Goal: Task Accomplishment & Management: Complete application form

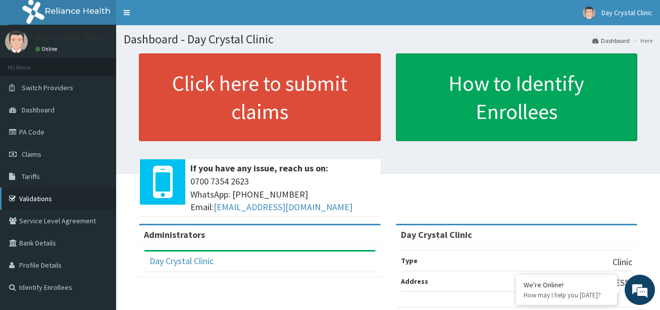
click at [34, 196] on link "Validations" at bounding box center [58, 199] width 116 height 22
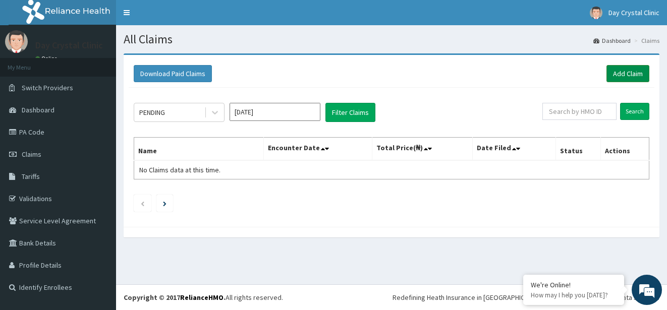
click at [635, 68] on link "Add Claim" at bounding box center [628, 73] width 43 height 17
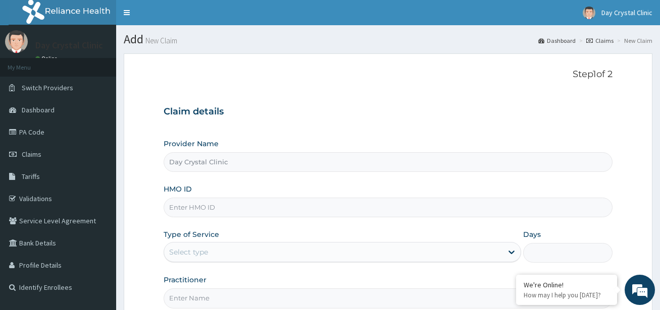
type input "Day Crystal Clinic"
click at [207, 212] on input "HMO ID" at bounding box center [388, 208] width 448 height 20
click at [198, 209] on input "HMO ID" at bounding box center [388, 208] width 448 height 20
type input "pfm/10196/d"
click at [512, 253] on icon at bounding box center [511, 253] width 6 height 4
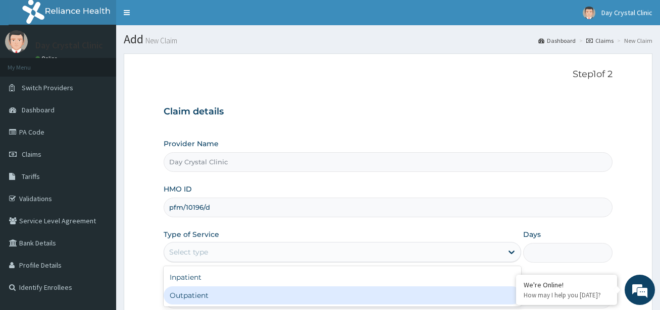
click at [367, 298] on div "Outpatient" at bounding box center [342, 296] width 357 height 18
type input "1"
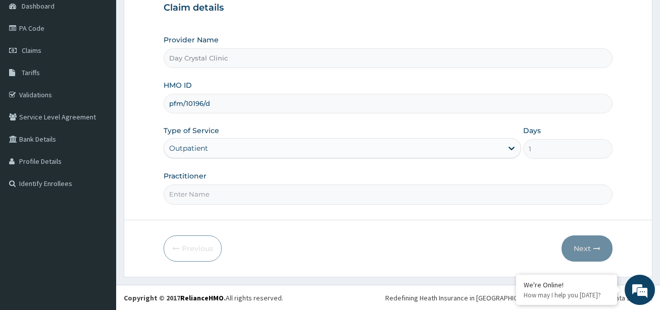
scroll to position [104, 0]
click at [225, 199] on input "Practitioner" at bounding box center [388, 194] width 448 height 20
type input "DR EPHRAIM ASUQUO"
click at [577, 246] on button "Next" at bounding box center [586, 248] width 51 height 26
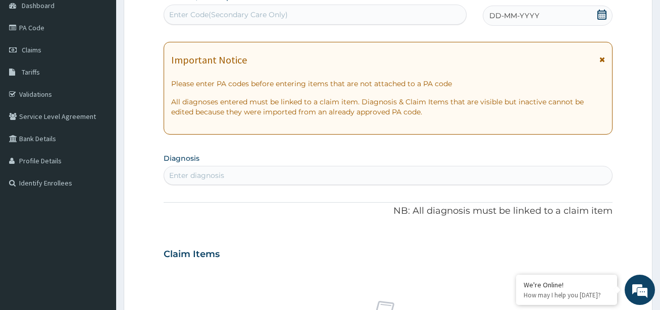
click at [530, 7] on div "DD-MM-YYYY" at bounding box center [548, 16] width 130 height 20
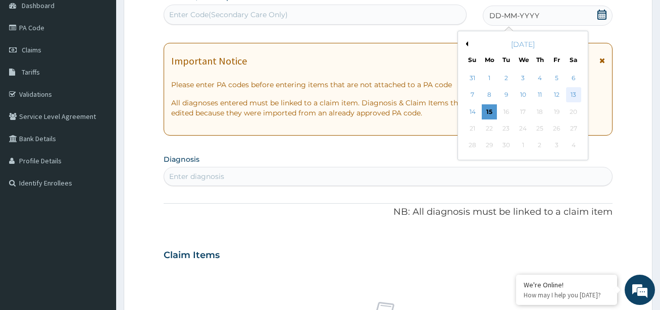
click at [571, 94] on div "13" at bounding box center [572, 95] width 15 height 15
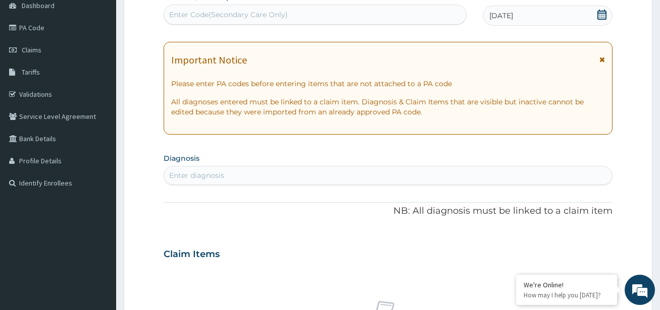
click at [208, 175] on div "Enter diagnosis" at bounding box center [196, 176] width 55 height 10
type input "b"
type input "malaria"
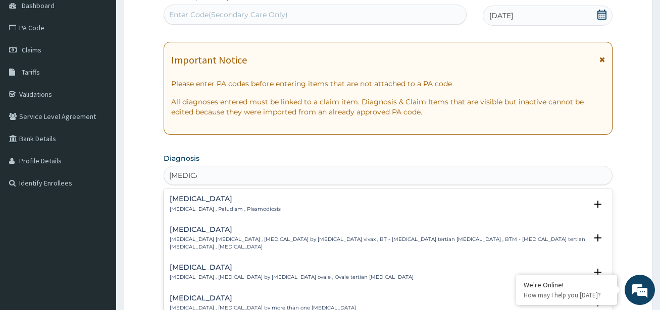
click at [184, 207] on p "Malaria , Paludism , Plasmodiosis" at bounding box center [225, 209] width 111 height 7
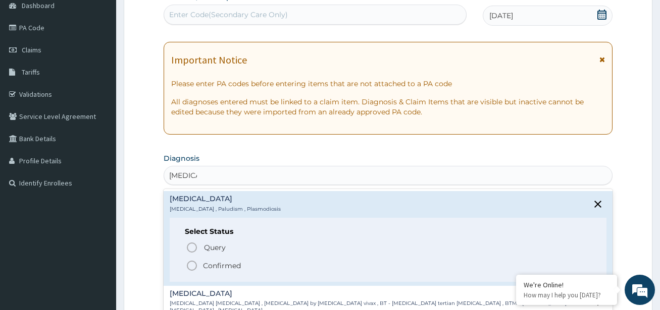
click at [193, 266] on icon "status option filled" at bounding box center [192, 266] width 12 height 12
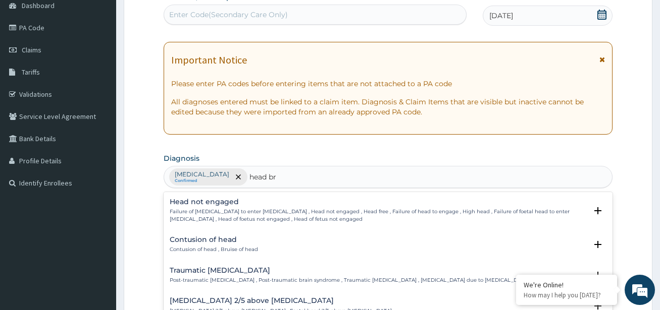
type input "head bru"
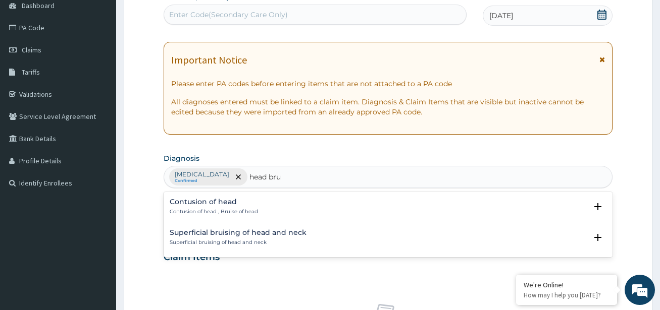
click at [246, 233] on h4 "Superficial bruising of head and neck" at bounding box center [238, 233] width 137 height 8
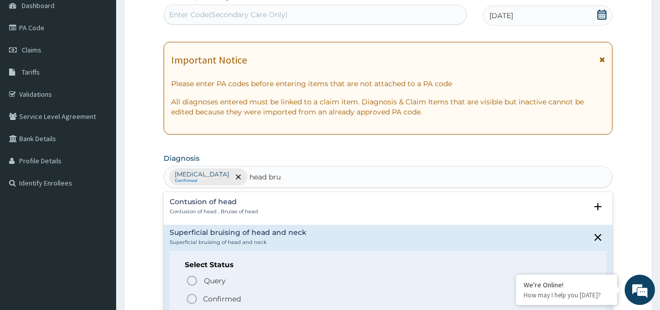
click at [191, 300] on icon "status option filled" at bounding box center [192, 299] width 12 height 12
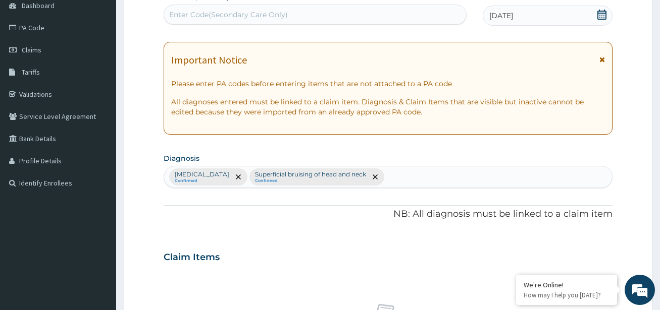
click at [329, 206] on div "PA Code / Prescription Code Enter Code(Secondary Care Only) Encounter Date 13-0…" at bounding box center [388, 254] width 448 height 525
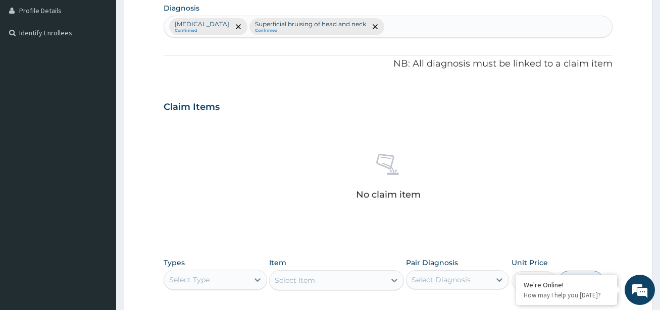
scroll to position [367, 0]
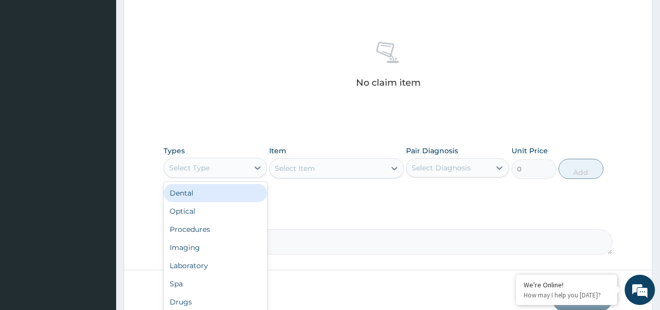
click at [229, 171] on div "Select Type" at bounding box center [206, 168] width 84 height 16
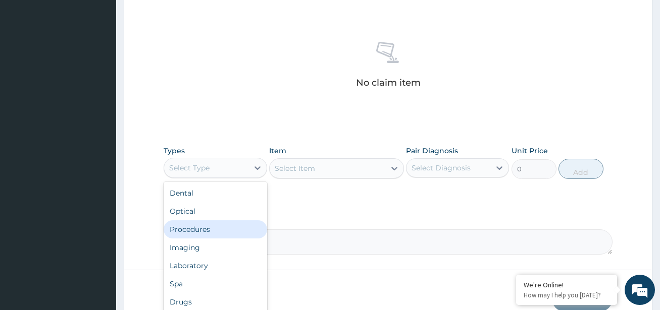
click at [206, 234] on div "Procedures" at bounding box center [215, 230] width 103 height 18
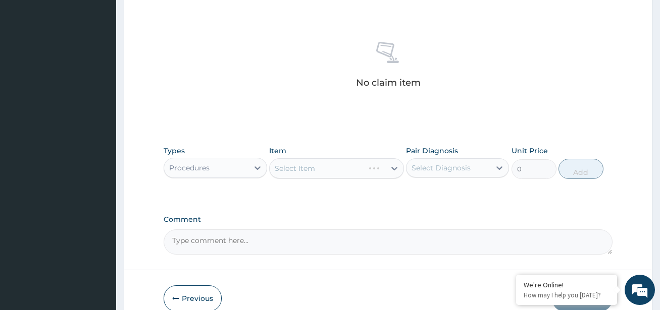
click at [327, 169] on div "Select Item" at bounding box center [336, 169] width 134 height 20
click at [303, 165] on div "Select Item" at bounding box center [336, 169] width 134 height 20
click at [295, 165] on div "Select Item" at bounding box center [295, 169] width 40 height 10
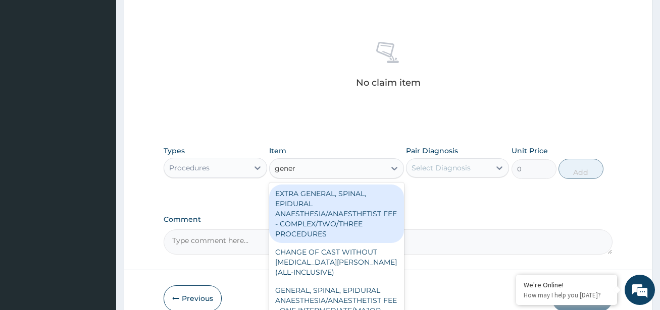
type input "genera"
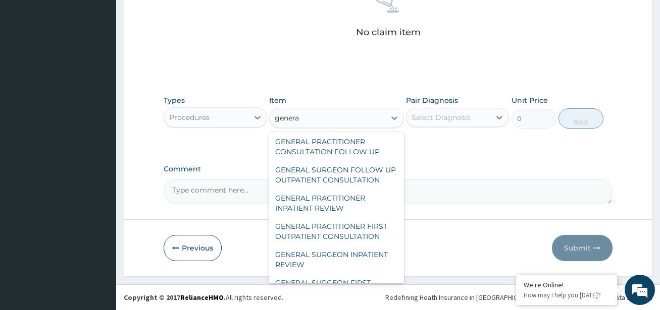
scroll to position [195, 0]
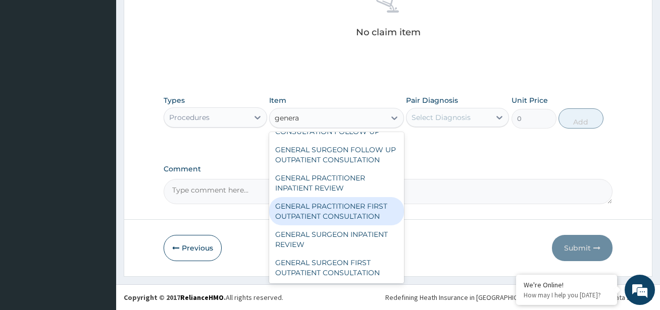
click at [341, 226] on div "GENERAL PRACTITIONER FIRST OUTPATIENT CONSULTATION" at bounding box center [336, 211] width 134 height 28
type input "3750"
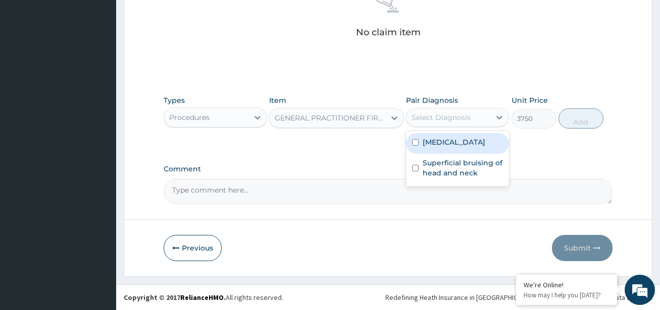
click at [469, 122] on div "Select Diagnosis" at bounding box center [440, 118] width 59 height 10
click at [414, 141] on input "checkbox" at bounding box center [415, 142] width 7 height 7
checkbox input "true"
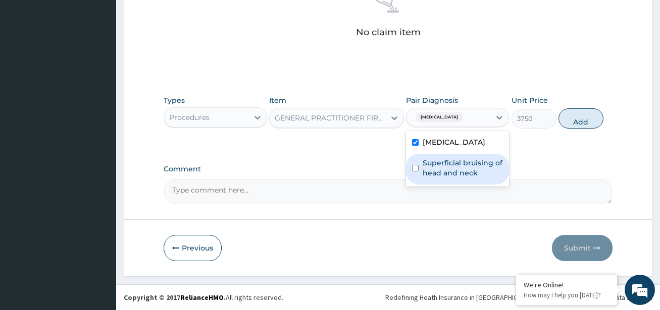
click at [414, 167] on input "checkbox" at bounding box center [415, 168] width 7 height 7
checkbox input "true"
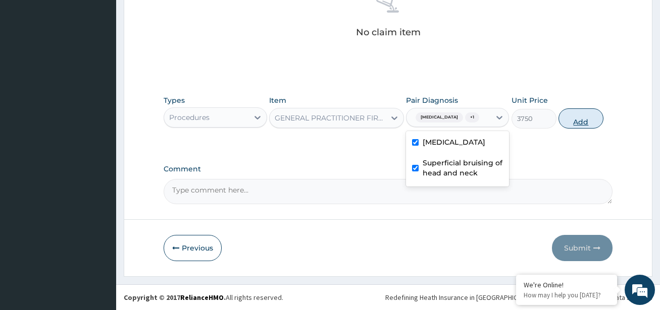
click at [580, 119] on button "Add" at bounding box center [580, 119] width 45 height 20
type input "0"
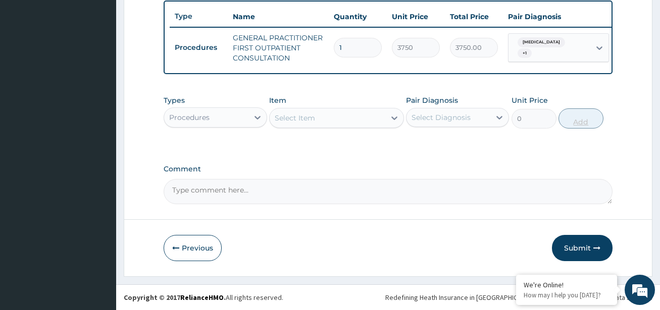
scroll to position [383, 0]
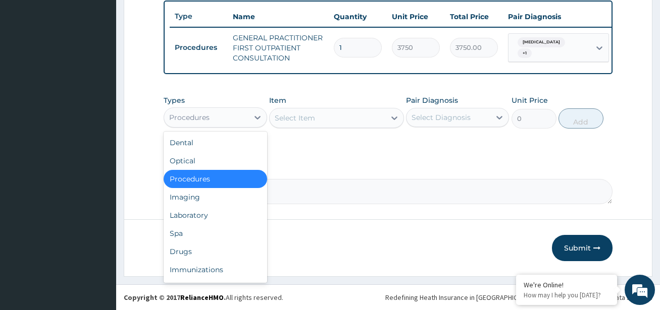
click at [233, 117] on div "Procedures" at bounding box center [206, 118] width 84 height 16
click at [190, 252] on div "Drugs" at bounding box center [215, 252] width 103 height 18
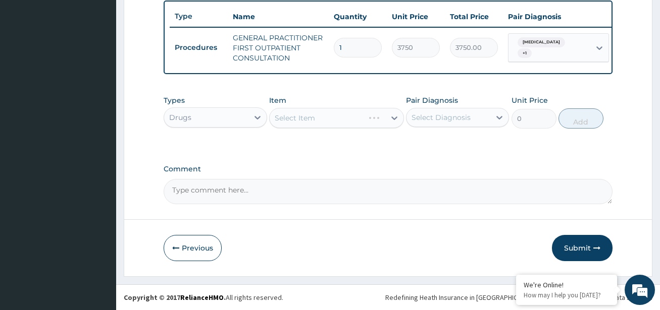
click at [333, 111] on div "Select Item" at bounding box center [336, 118] width 134 height 20
click at [320, 114] on div "Select Item" at bounding box center [336, 118] width 134 height 20
click at [286, 111] on div "Select Item" at bounding box center [336, 118] width 134 height 20
drag, startPoint x: 286, startPoint y: 111, endPoint x: 331, endPoint y: 121, distance: 45.6
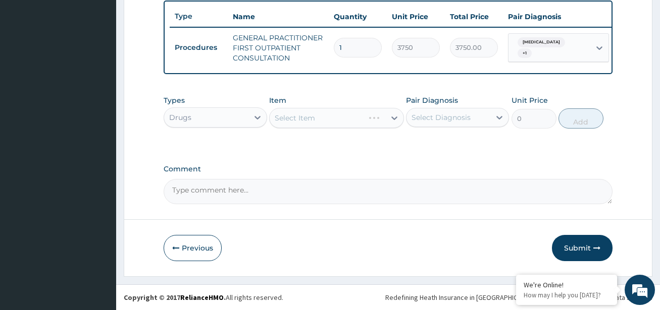
click at [331, 121] on div "Select Item" at bounding box center [336, 118] width 134 height 20
click at [312, 115] on div "Select Item" at bounding box center [295, 118] width 40 height 10
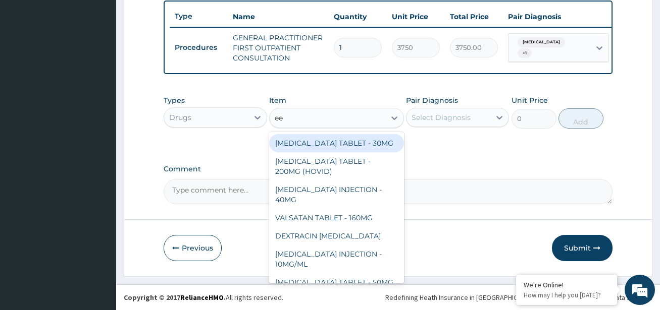
type input "eet"
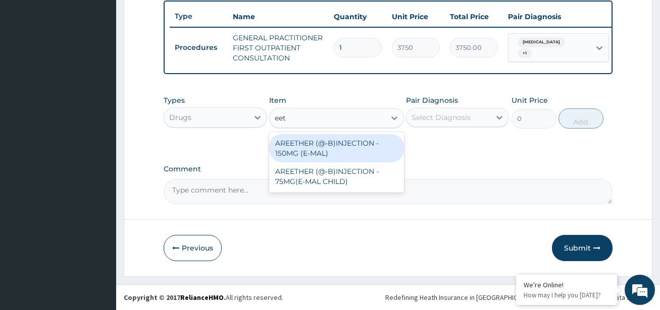
click at [301, 157] on div "AREETHER (@-B)INJECTION - 150MG (E-MAL)" at bounding box center [336, 148] width 134 height 28
type input "1680"
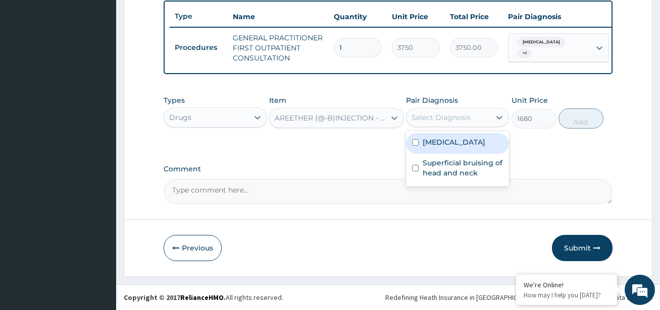
click at [453, 117] on div "Select Diagnosis" at bounding box center [440, 118] width 59 height 10
click at [413, 141] on input "checkbox" at bounding box center [415, 142] width 7 height 7
checkbox input "true"
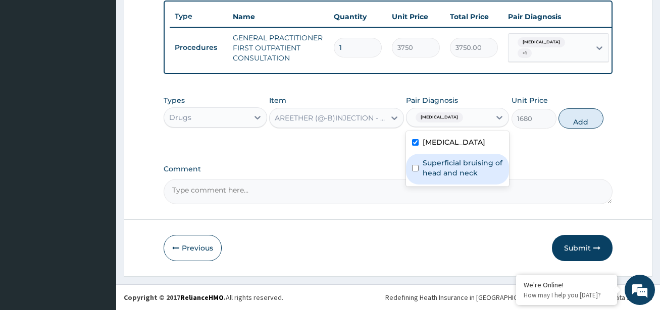
click at [413, 167] on input "checkbox" at bounding box center [415, 168] width 7 height 7
checkbox input "true"
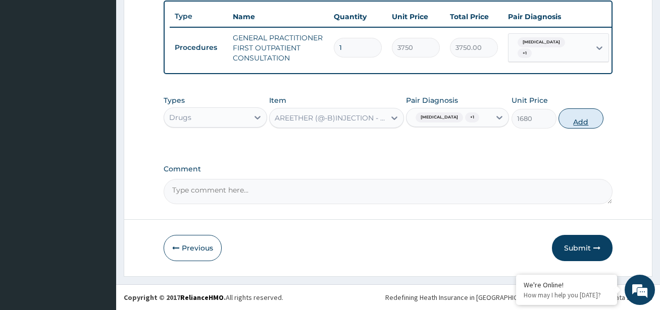
click at [574, 114] on button "Add" at bounding box center [580, 119] width 45 height 20
type input "0"
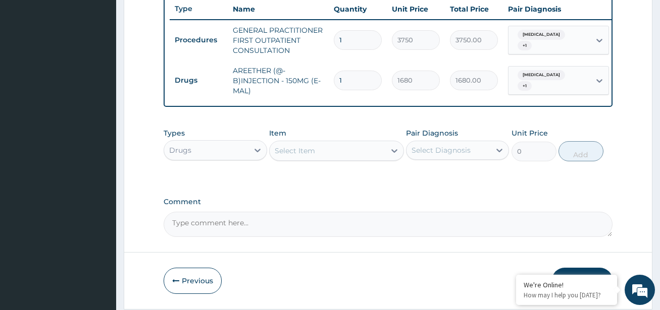
click at [310, 156] on div "Select Item" at bounding box center [295, 151] width 40 height 10
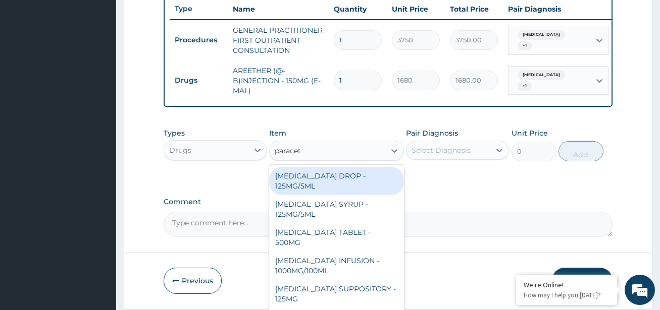
type input "paraceta"
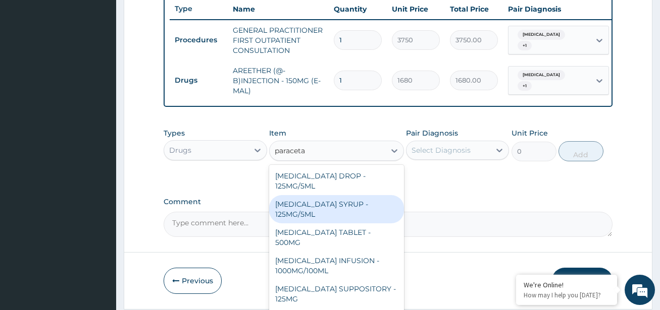
click at [320, 216] on div "PARACETAMOL SYRUP - 125MG/5ML" at bounding box center [336, 209] width 134 height 28
type input "840"
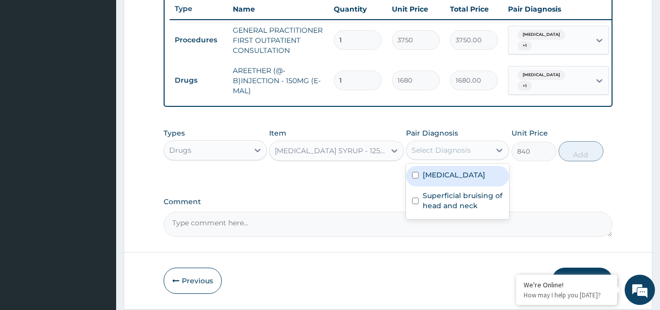
click at [445, 155] on div "Select Diagnosis" at bounding box center [440, 150] width 59 height 10
click at [414, 179] on input "checkbox" at bounding box center [415, 175] width 7 height 7
checkbox input "true"
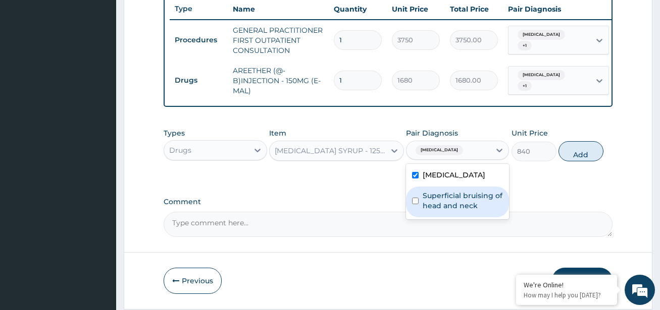
click at [413, 204] on input "checkbox" at bounding box center [415, 201] width 7 height 7
checkbox input "true"
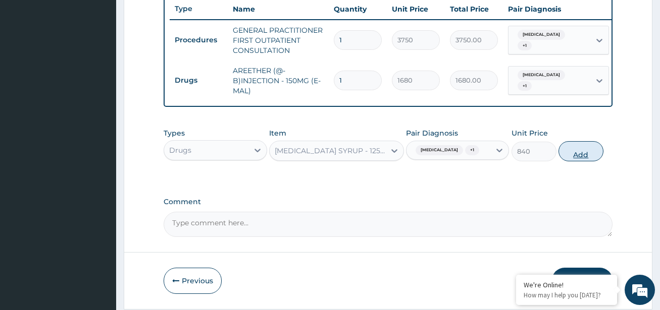
click at [577, 160] on button "Add" at bounding box center [580, 151] width 45 height 20
type input "0"
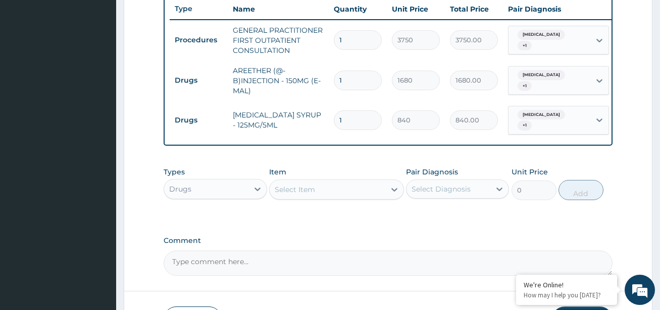
click at [311, 189] on div "Select Item" at bounding box center [295, 190] width 40 height 10
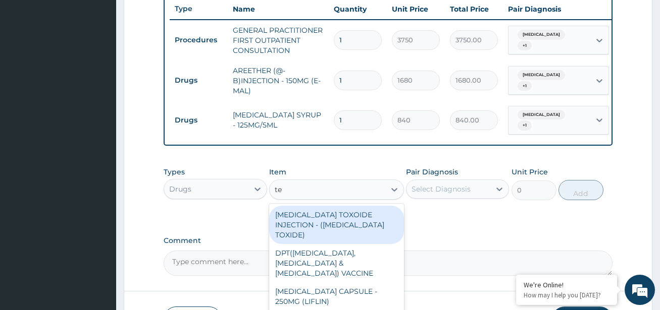
type input "tet"
click at [312, 225] on div "TETANUS TOXOIDE INJECTION - (TETANUS TOXIDE)" at bounding box center [336, 225] width 134 height 38
type input "840"
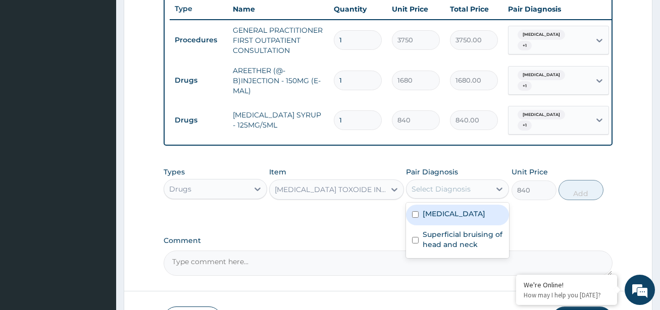
click at [440, 186] on div "Select Diagnosis" at bounding box center [448, 189] width 84 height 16
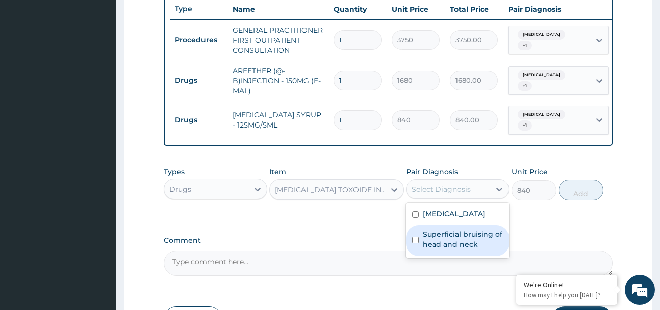
click at [415, 242] on input "checkbox" at bounding box center [415, 240] width 7 height 7
checkbox input "true"
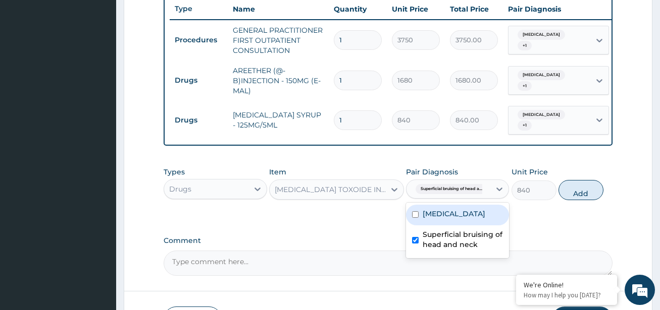
click at [415, 217] on input "checkbox" at bounding box center [415, 215] width 7 height 7
checkbox input "true"
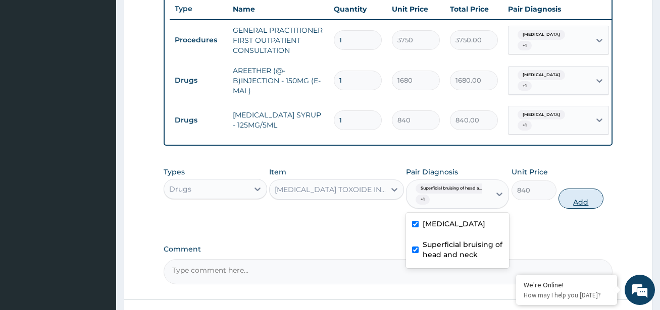
click at [577, 201] on button "Add" at bounding box center [580, 199] width 45 height 20
type input "0"
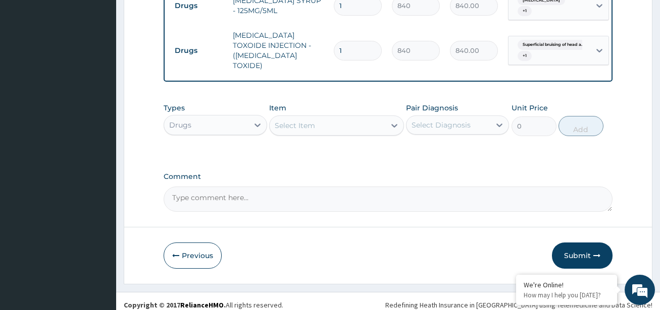
scroll to position [498, 0]
click at [210, 192] on textarea "Comment" at bounding box center [388, 198] width 448 height 25
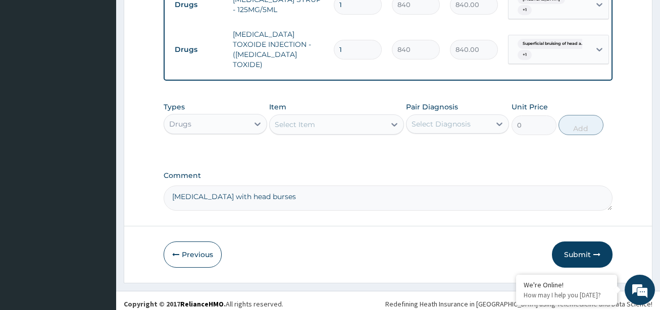
click at [251, 191] on textarea "malaria with head burses" at bounding box center [388, 198] width 448 height 25
type textarea "malaria with head bruses"
click at [576, 249] on button "Submit" at bounding box center [582, 255] width 61 height 26
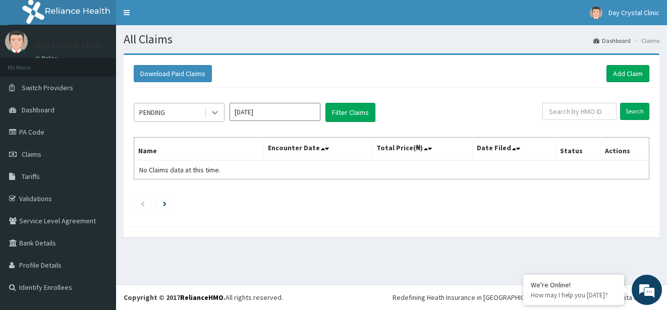
click at [216, 114] on icon at bounding box center [215, 113] width 10 height 10
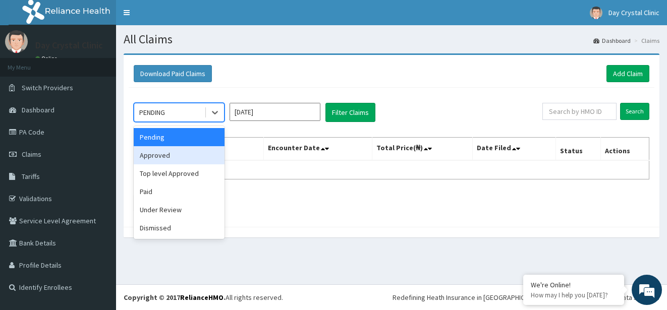
click at [169, 157] on div "Approved" at bounding box center [179, 155] width 91 height 18
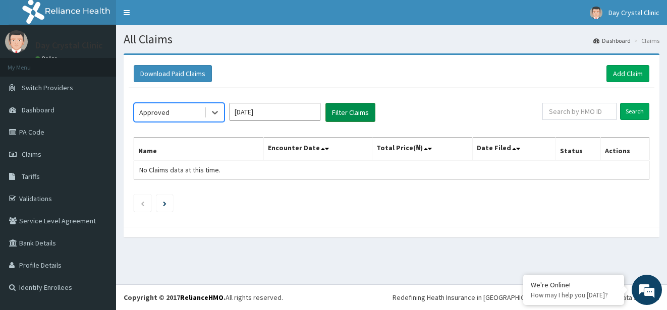
click at [359, 111] on button "Filter Claims" at bounding box center [351, 112] width 50 height 19
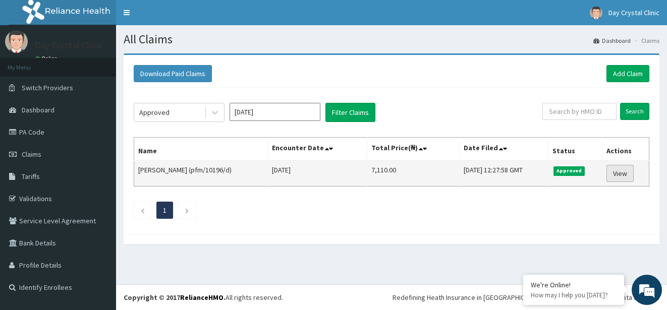
click at [620, 167] on link "View" at bounding box center [620, 173] width 27 height 17
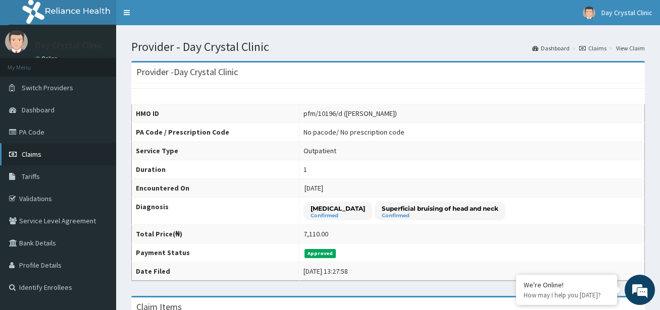
click at [29, 153] on span "Claims" at bounding box center [32, 154] width 20 height 9
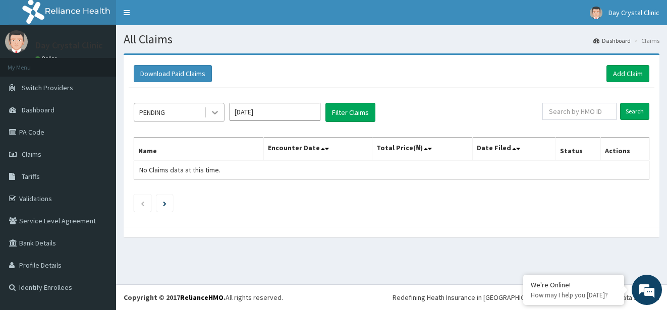
click at [213, 114] on icon at bounding box center [215, 113] width 10 height 10
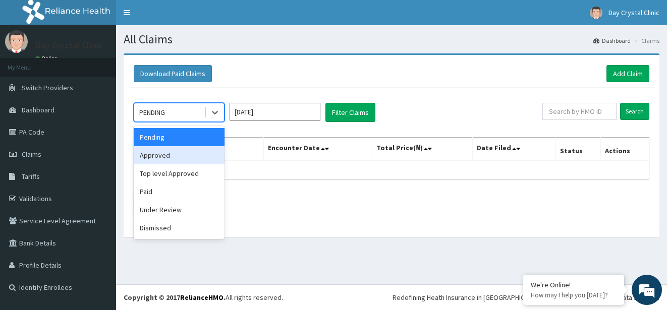
click at [175, 161] on div "Approved" at bounding box center [179, 155] width 91 height 18
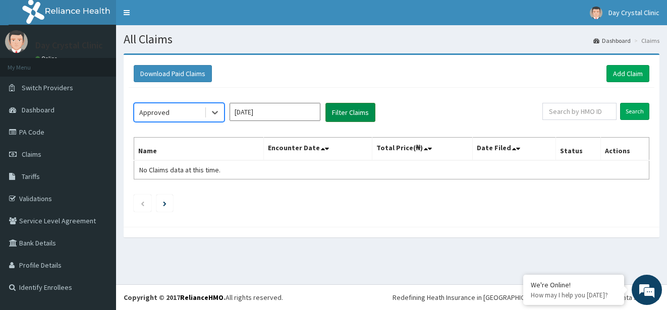
click at [361, 112] on button "Filter Claims" at bounding box center [351, 112] width 50 height 19
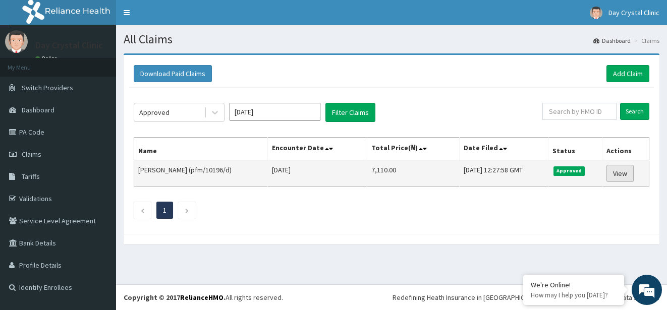
click at [617, 172] on link "View" at bounding box center [620, 173] width 27 height 17
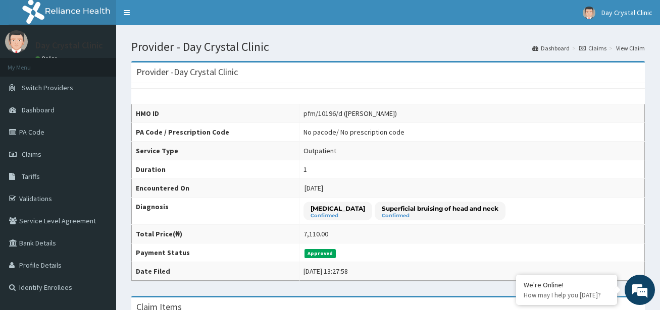
click at [635, 66] on div "Provider - Day Crystal Clinic" at bounding box center [387, 73] width 513 height 21
click at [27, 154] on span "Claims" at bounding box center [32, 154] width 20 height 9
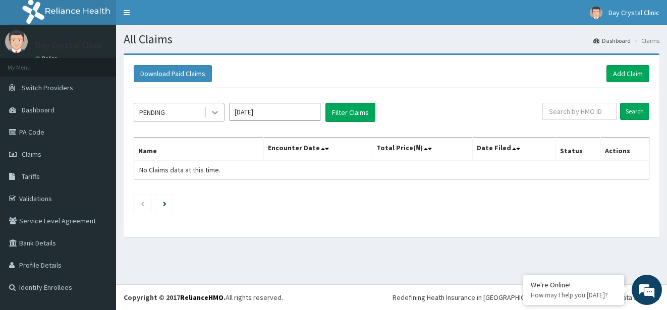
click at [213, 115] on icon at bounding box center [215, 113] width 10 height 10
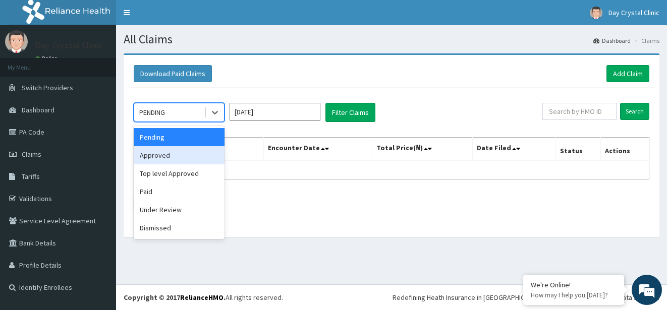
click at [180, 154] on div "Approved" at bounding box center [179, 155] width 91 height 18
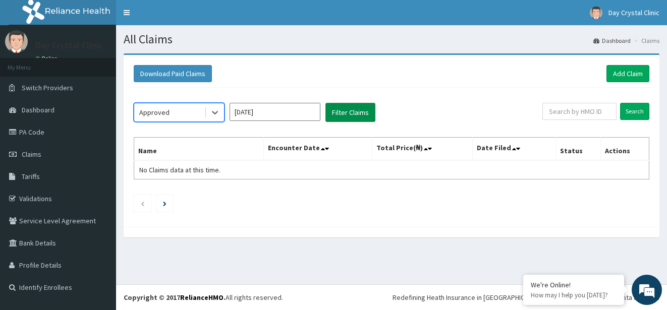
click at [361, 116] on button "Filter Claims" at bounding box center [351, 112] width 50 height 19
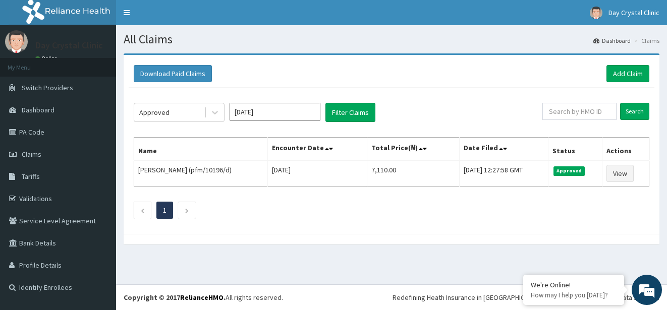
click at [469, 86] on div "Download Paid Claims Add Claim" at bounding box center [392, 74] width 526 height 28
click at [485, 78] on div "Download Paid Claims Add Claim" at bounding box center [392, 73] width 516 height 17
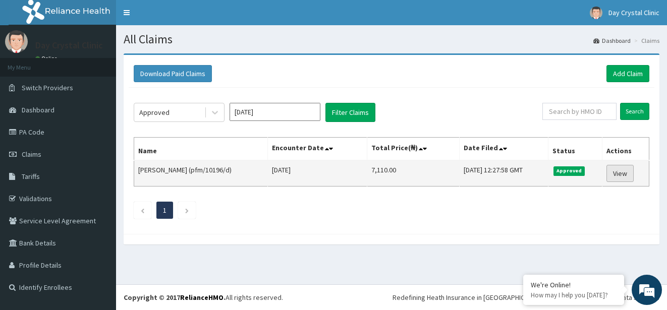
click at [620, 175] on link "View" at bounding box center [620, 173] width 27 height 17
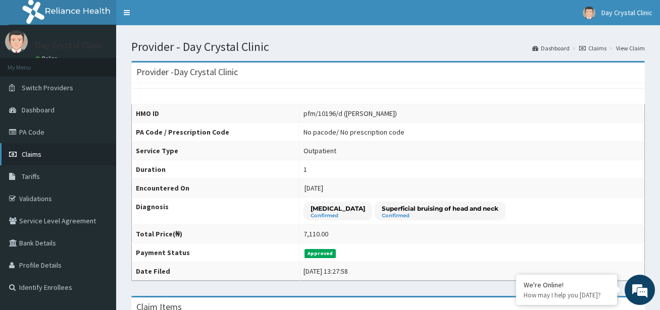
click at [28, 152] on span "Claims" at bounding box center [32, 154] width 20 height 9
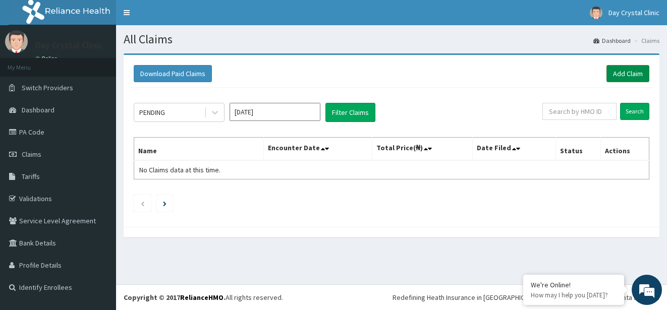
click at [621, 71] on link "Add Claim" at bounding box center [628, 73] width 43 height 17
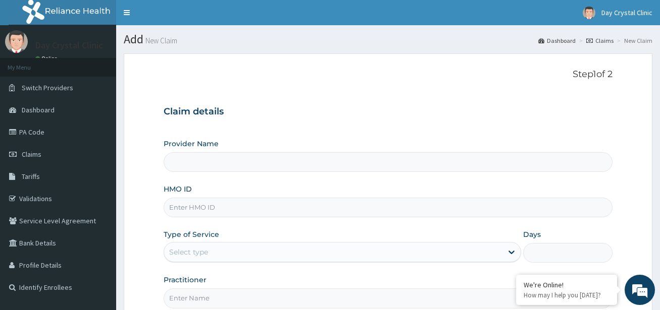
type input "Day Crystal Clinic"
click at [225, 208] on input "HMO ID" at bounding box center [388, 208] width 448 height 20
type input "pfm/10196/d"
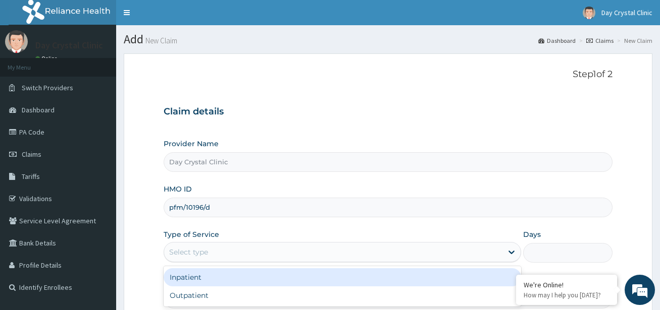
click at [278, 252] on div "Select type" at bounding box center [333, 252] width 338 height 16
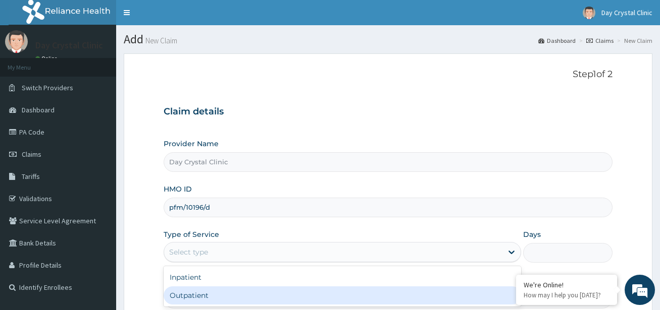
click at [266, 298] on div "Outpatient" at bounding box center [342, 296] width 357 height 18
type input "1"
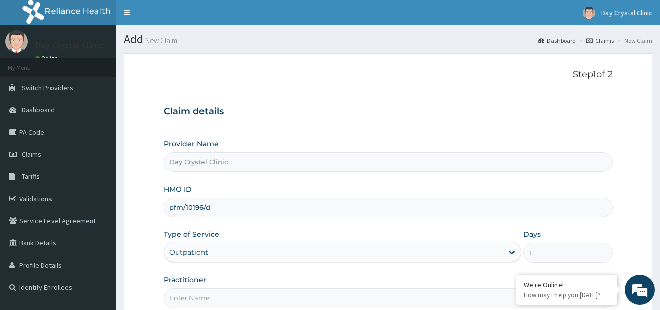
click at [655, 185] on section "Step 1 of 2 Claim details Provider Name Day Crystal Clinic HMO ID pfm/10196/d T…" at bounding box center [388, 217] width 544 height 343
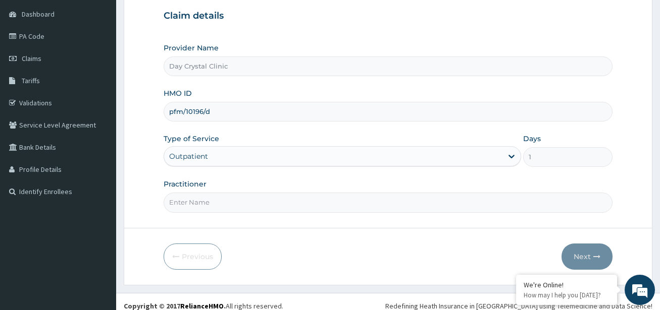
scroll to position [104, 0]
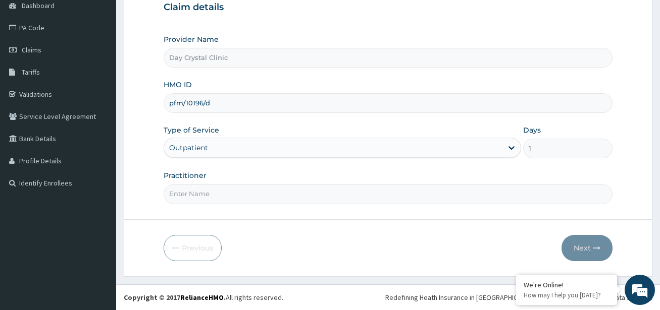
click at [205, 197] on input "Practitioner" at bounding box center [388, 194] width 448 height 20
type input "DR EPHRAIM ASUQUO"
click at [577, 248] on button "Next" at bounding box center [586, 248] width 51 height 26
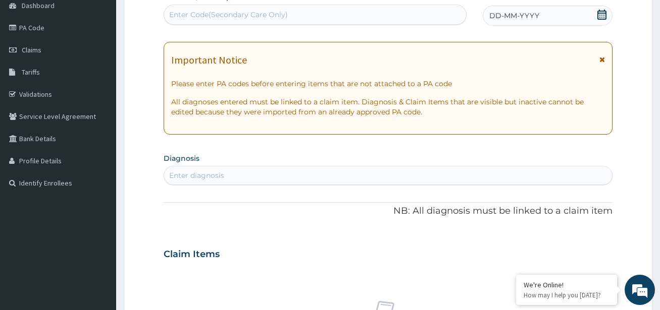
click at [606, 12] on icon at bounding box center [601, 15] width 9 height 10
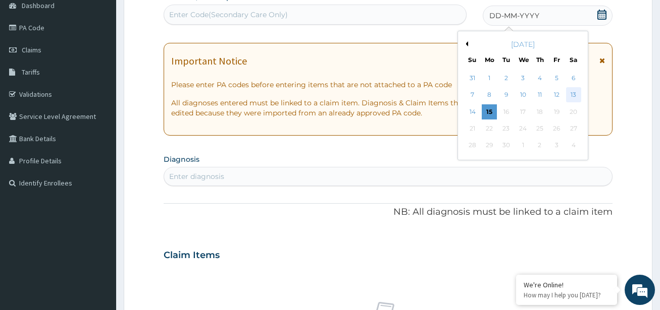
click at [573, 94] on div "13" at bounding box center [572, 95] width 15 height 15
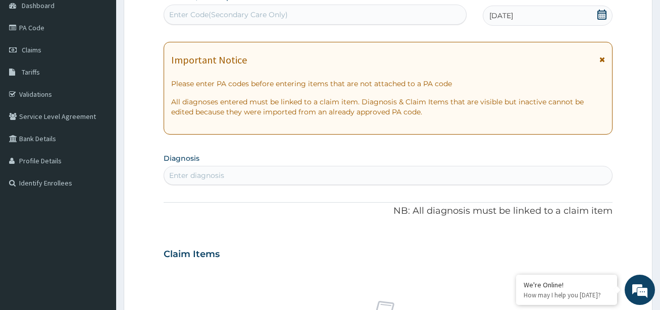
click at [206, 175] on div "Enter diagnosis" at bounding box center [196, 176] width 55 height 10
type input "malar"
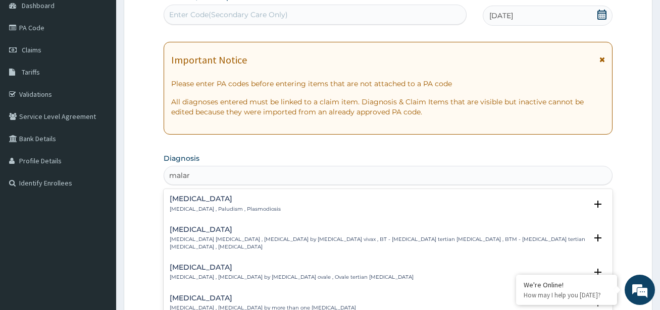
click at [186, 196] on h4 "Malaria" at bounding box center [225, 199] width 111 height 8
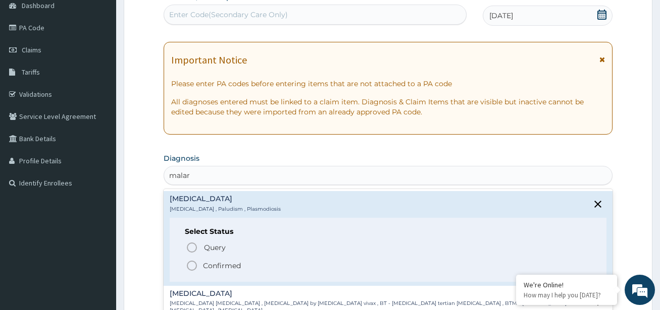
click at [190, 261] on icon "status option filled" at bounding box center [192, 266] width 12 height 12
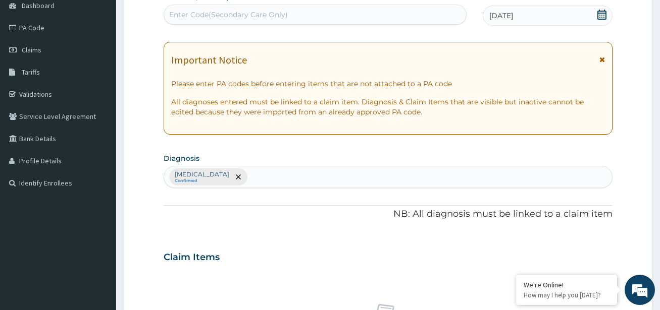
click at [329, 235] on div "PA Code / Prescription Code Enter Code(Secondary Care Only) Encounter Date 13-0…" at bounding box center [388, 254] width 448 height 525
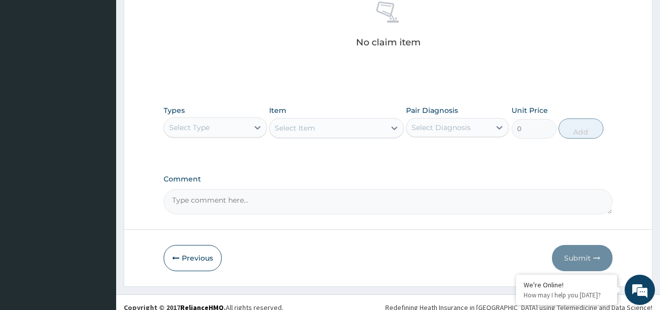
scroll to position [417, 0]
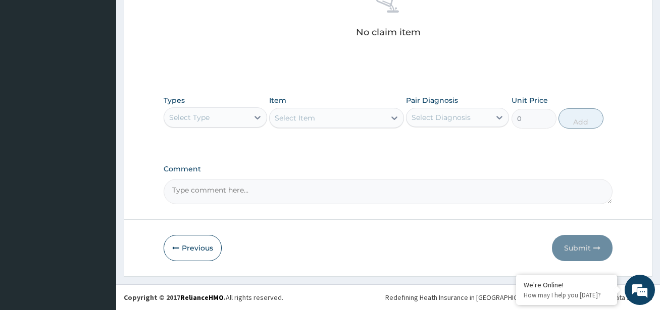
click at [225, 122] on div "Select Type" at bounding box center [206, 118] width 84 height 16
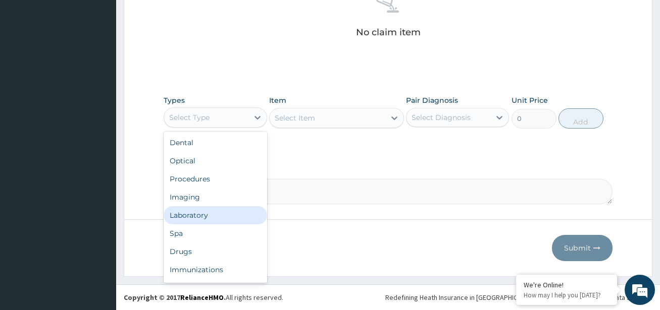
click at [200, 217] on div "Laboratory" at bounding box center [215, 215] width 103 height 18
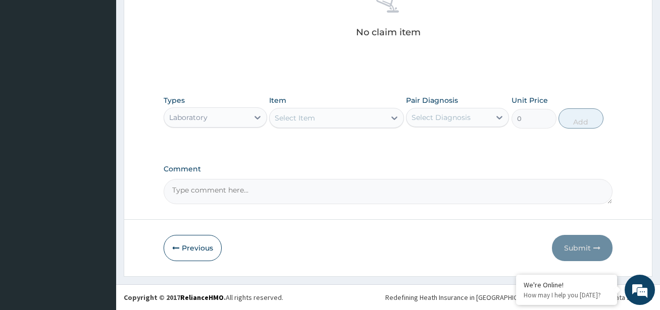
click at [328, 117] on div "Select Item" at bounding box center [327, 118] width 115 height 16
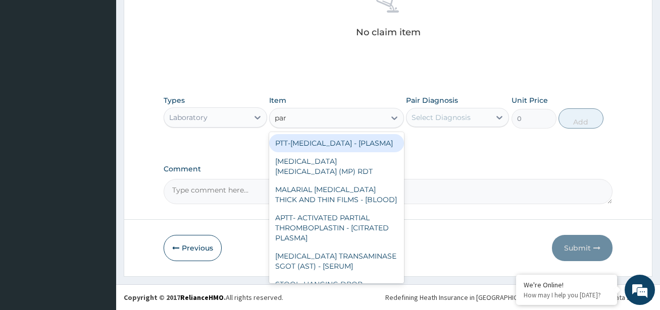
type input "para"
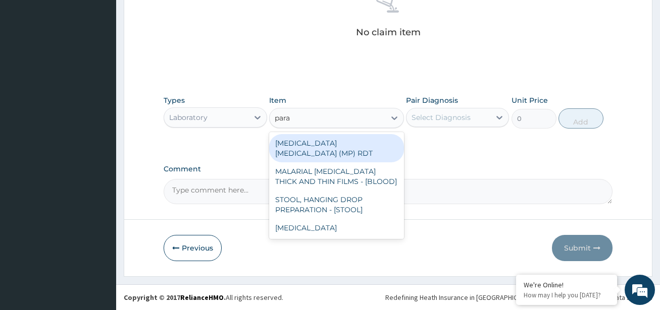
click at [302, 148] on div "MALARIA PARASITE (MP) RDT" at bounding box center [336, 148] width 134 height 28
type input "2000"
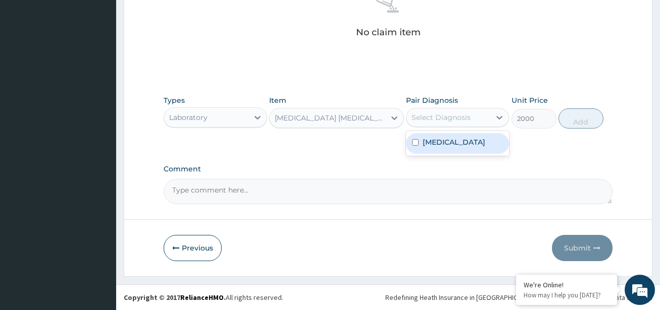
click at [471, 115] on div "Select Diagnosis" at bounding box center [448, 118] width 84 height 16
click at [414, 143] on input "checkbox" at bounding box center [415, 142] width 7 height 7
checkbox input "true"
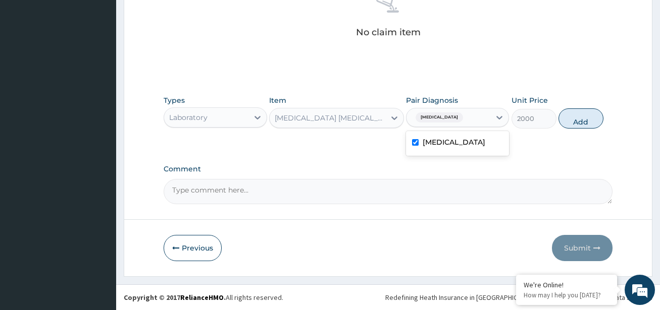
click at [297, 114] on div "MALARIA PARASITE (MP) RDT" at bounding box center [330, 118] width 111 height 10
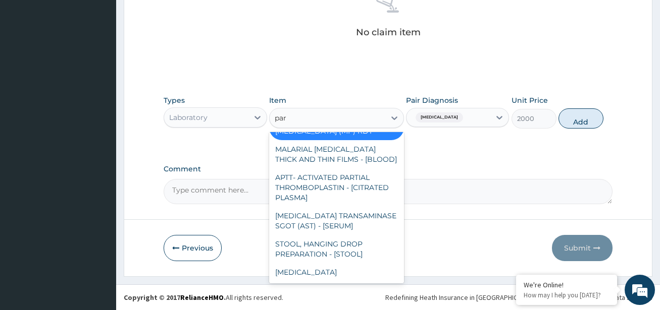
scroll to position [0, 0]
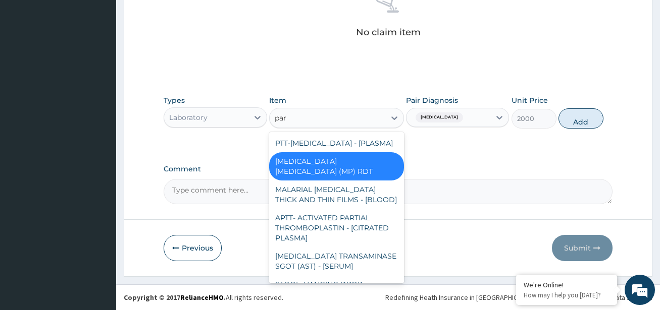
type input "para"
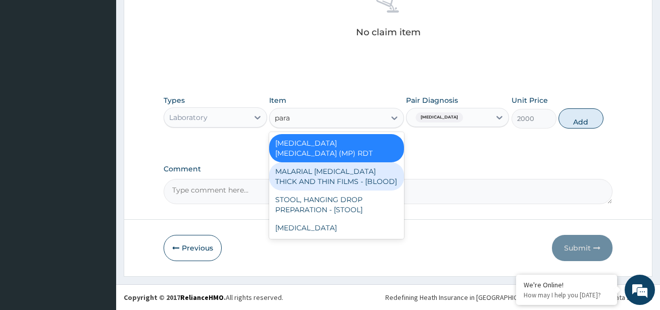
click at [309, 163] on div "MALARIAL PARASITE THICK AND THIN FILMS - [BLOOD]" at bounding box center [336, 177] width 134 height 28
type input "2187.5"
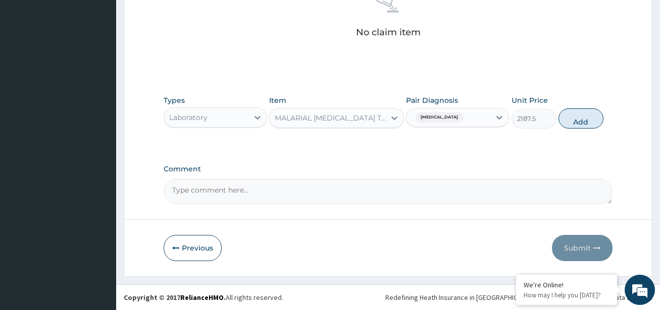
click at [320, 121] on div "MALARIAL PARASITE THICK AND THIN FILMS - [BLOOD]" at bounding box center [330, 118] width 111 height 10
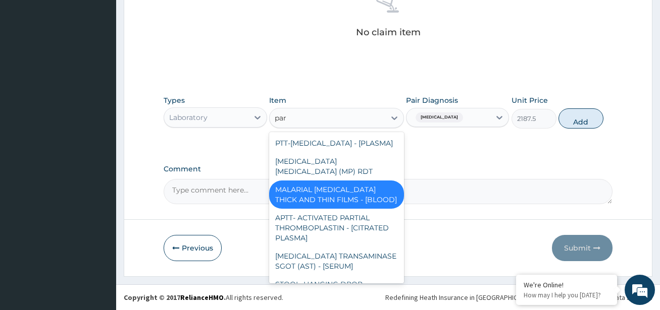
type input "para"
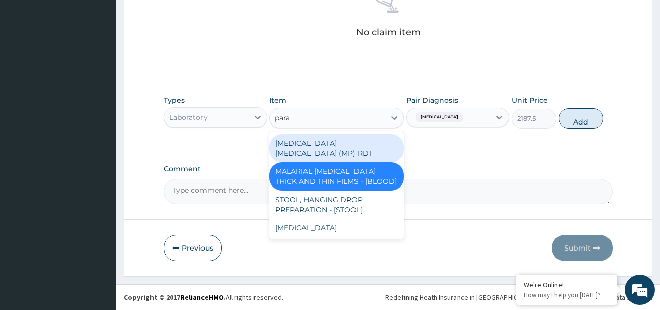
click at [312, 146] on div "MALARIA PARASITE (MP) RDT" at bounding box center [336, 148] width 134 height 28
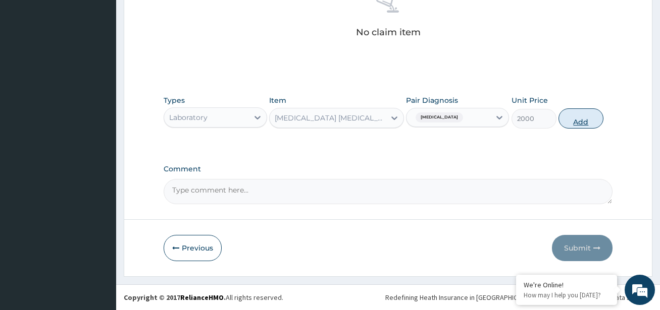
click at [582, 120] on button "Add" at bounding box center [580, 119] width 45 height 20
type input "0"
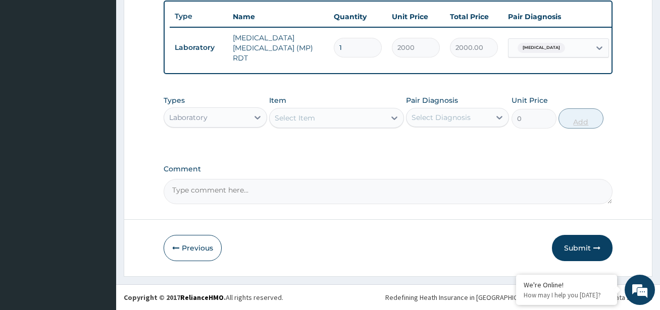
scroll to position [377, 0]
click at [578, 242] on button "Submit" at bounding box center [582, 248] width 61 height 26
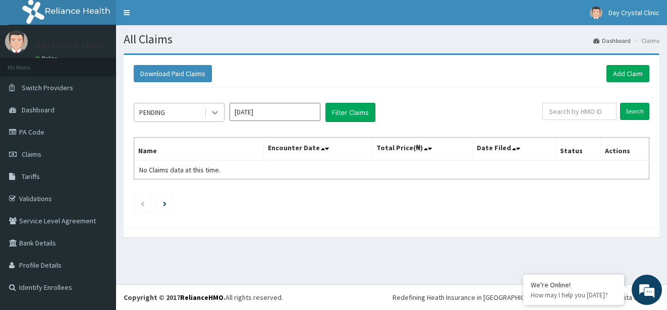
click at [215, 118] on div at bounding box center [215, 112] width 18 height 18
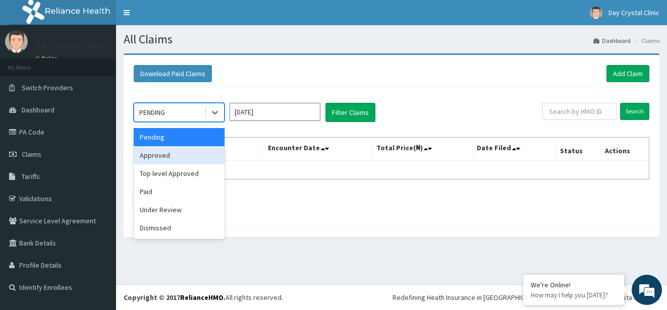
click at [173, 155] on div "Approved" at bounding box center [179, 155] width 91 height 18
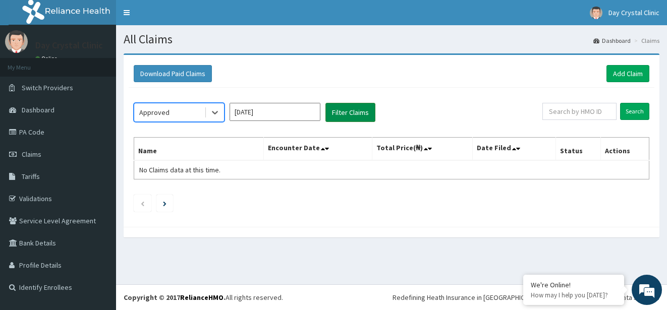
click at [352, 117] on button "Filter Claims" at bounding box center [351, 112] width 50 height 19
